Goal: Find specific page/section: Find specific page/section

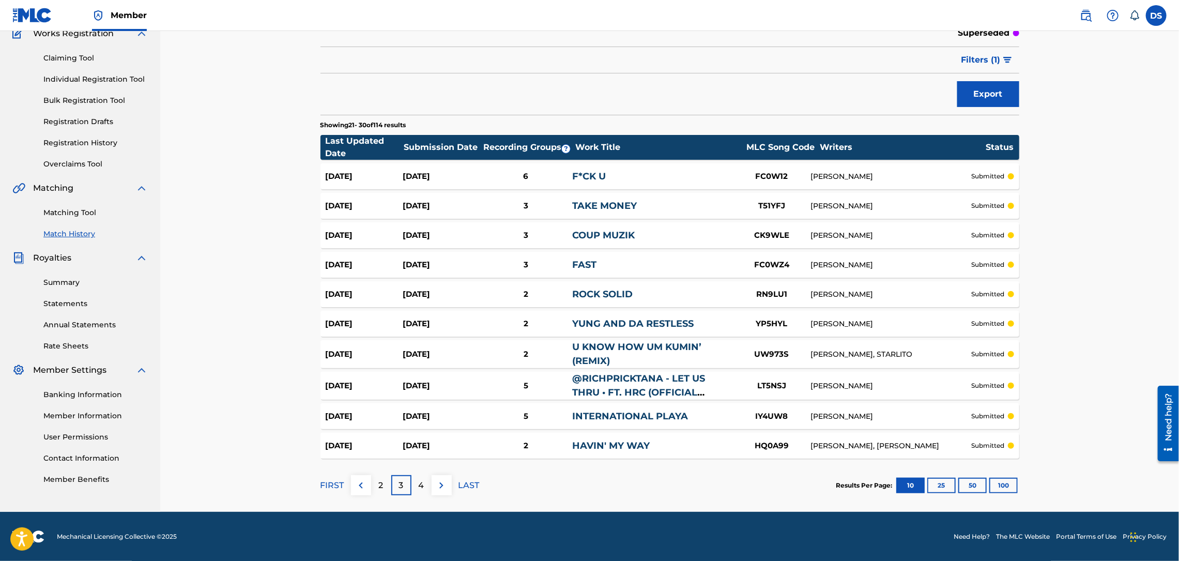
scroll to position [94, 0]
click at [365, 481] on img at bounding box center [360, 485] width 12 height 12
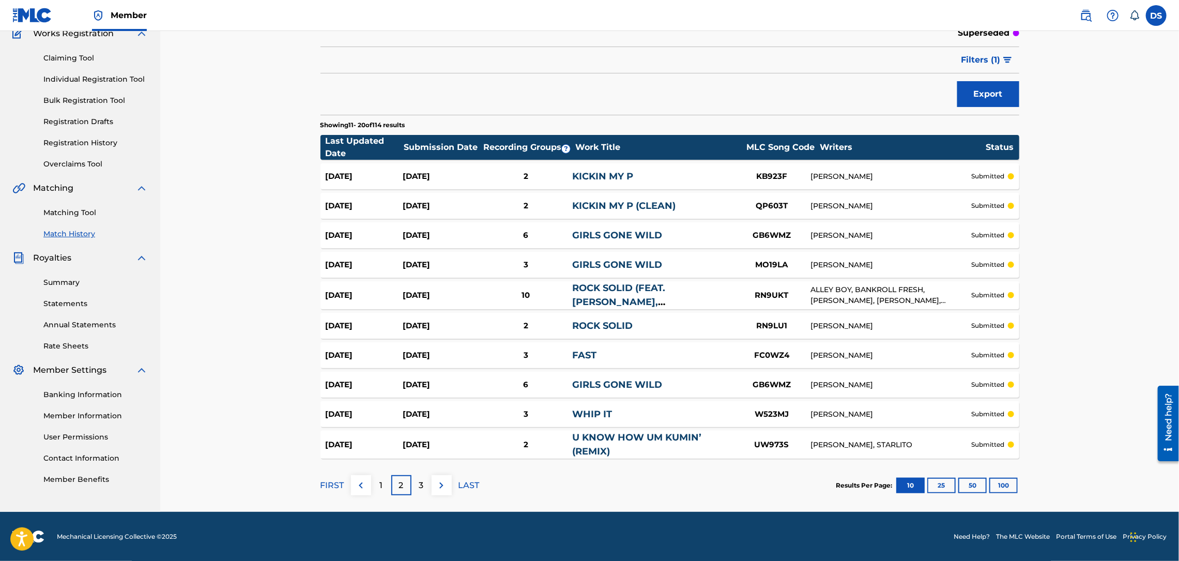
click at [62, 233] on link "Match History" at bounding box center [95, 233] width 104 height 11
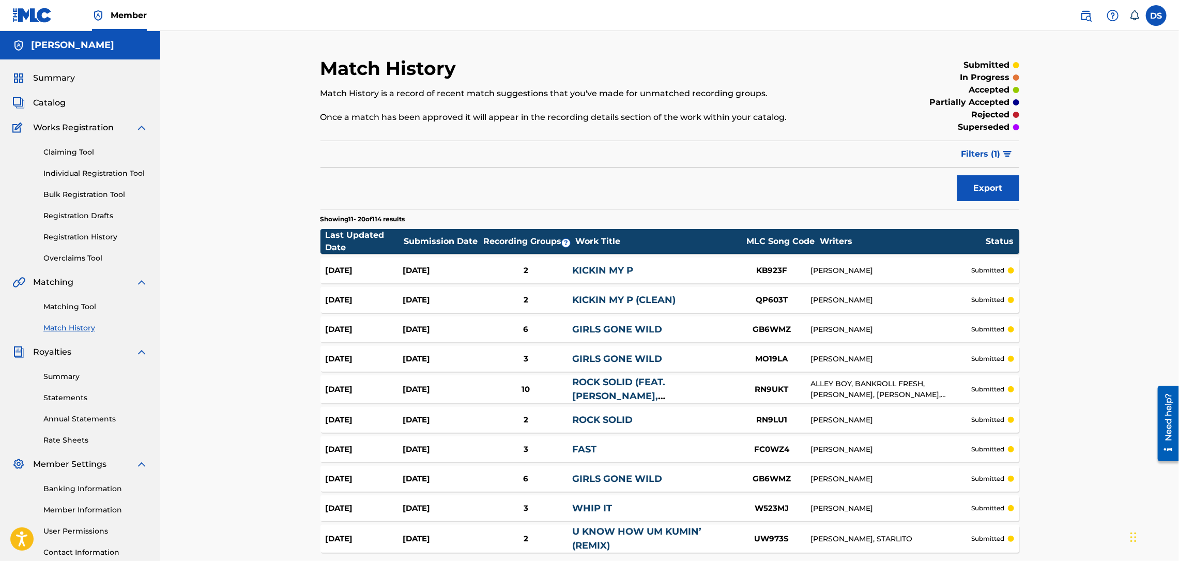
click at [62, 233] on link "Registration History" at bounding box center [95, 236] width 104 height 11
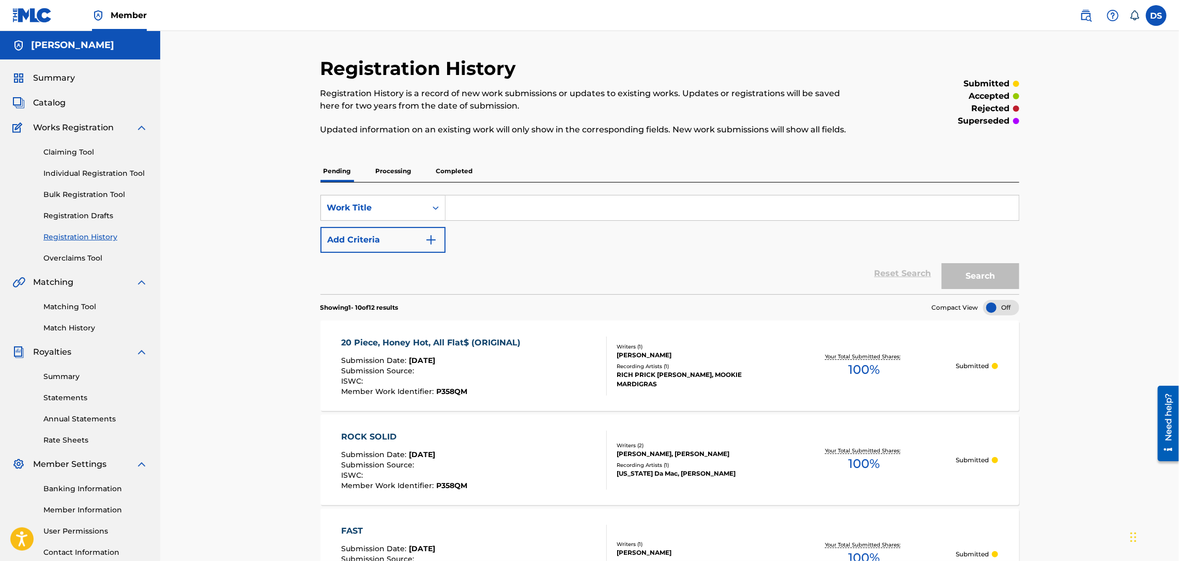
click at [47, 102] on span "Catalog" at bounding box center [49, 103] width 33 height 12
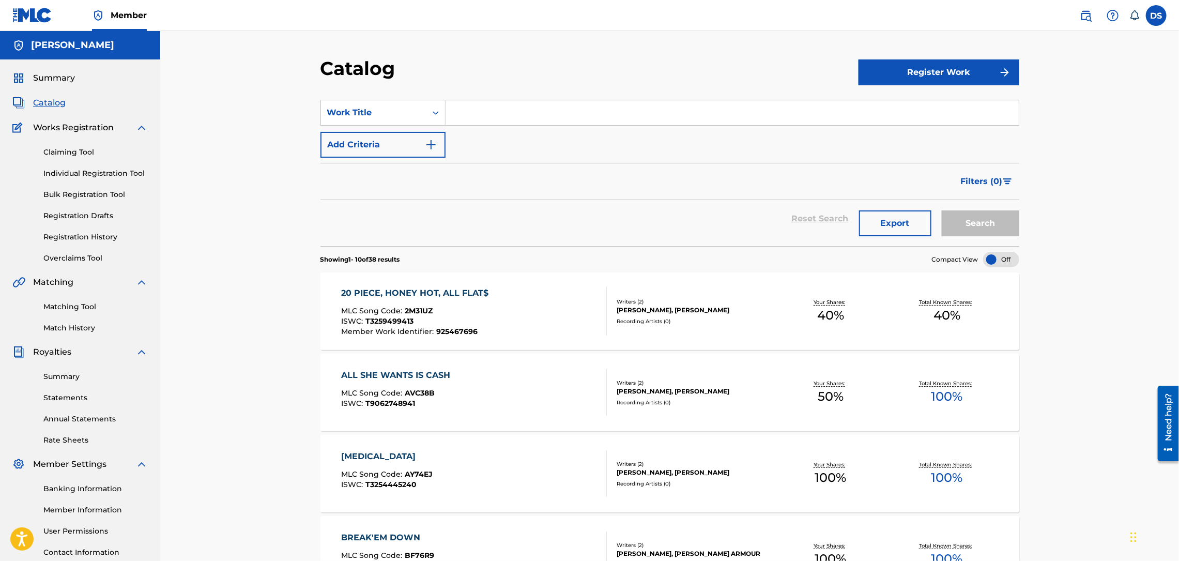
click at [47, 102] on span "Catalog" at bounding box center [49, 103] width 33 height 12
click at [66, 240] on link "Registration History" at bounding box center [95, 236] width 104 height 11
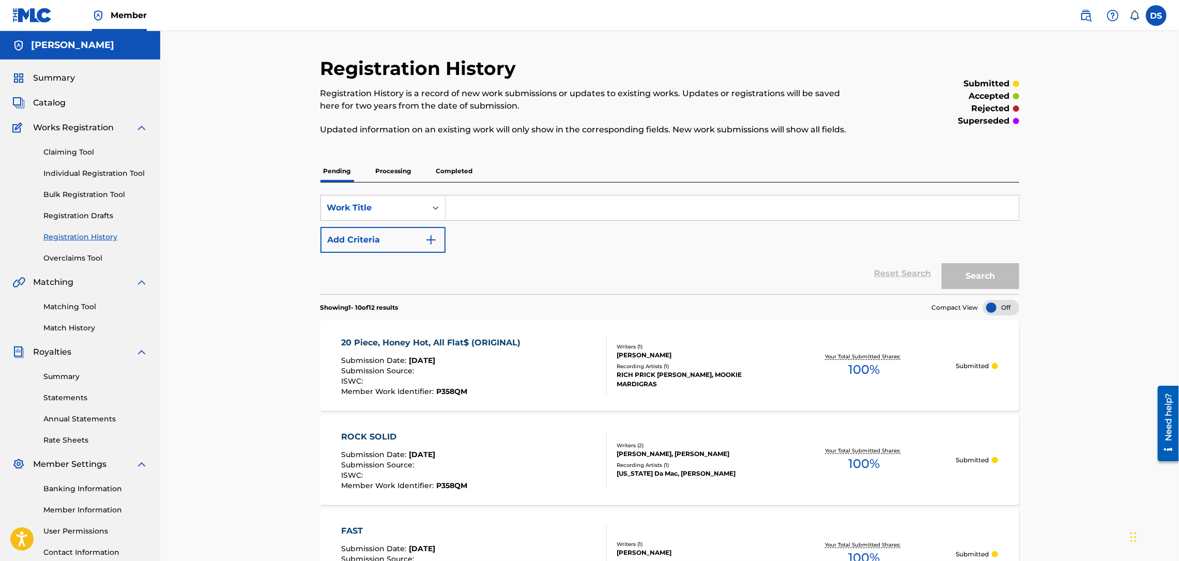
click at [65, 324] on link "Match History" at bounding box center [95, 327] width 104 height 11
